Goal: Find specific page/section: Find specific page/section

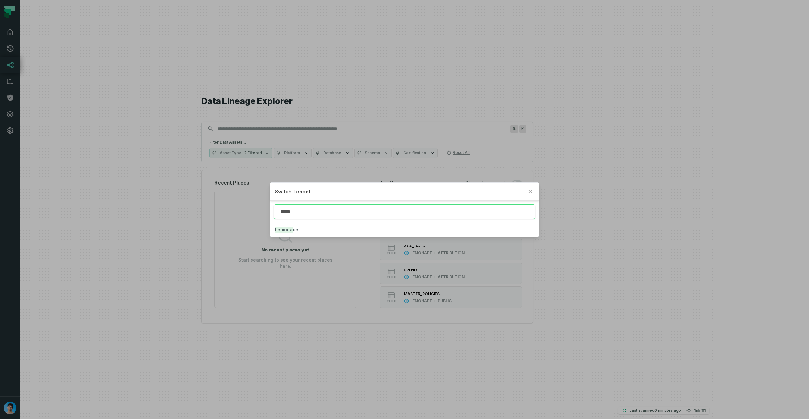
type input "******"
click button "Lemona de" at bounding box center [404, 230] width 269 height 14
